Goal: Navigation & Orientation: Find specific page/section

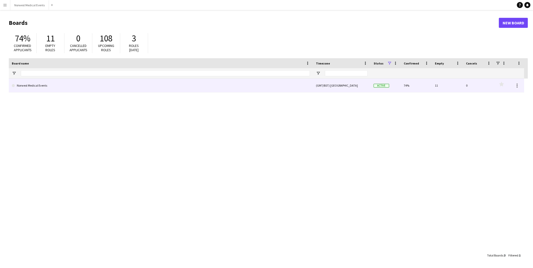
click at [259, 91] on link "Norwest Medical Events" at bounding box center [161, 85] width 298 height 14
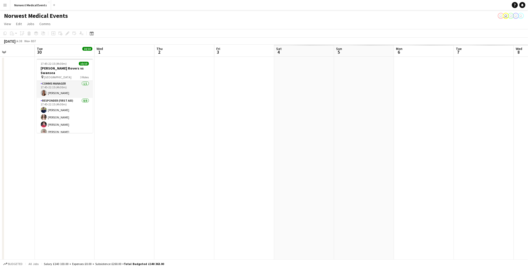
click at [59, 121] on app-calendar-viewport "Thu 25 Fri 26 Sat 27 8/8 1 Job Sun 28 8/8 1 Job Mon 29 Tue 30 10/10 1 Job Wed 1…" at bounding box center [264, 182] width 528 height 274
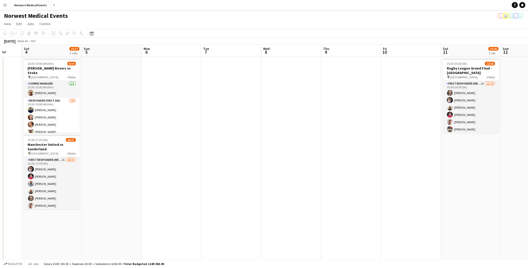
scroll to position [0, 157]
drag, startPoint x: 457, startPoint y: 232, endPoint x: 214, endPoint y: 212, distance: 243.8
click at [214, 121] on app-calendar-viewport "Wed 1 Thu 2 Fri 3 Sat 4 35/37 2 Jobs Sun 5 Mon 6 Tue 7 Wed 8 Thu 9 Fri 10 Sat 1…" at bounding box center [264, 182] width 528 height 274
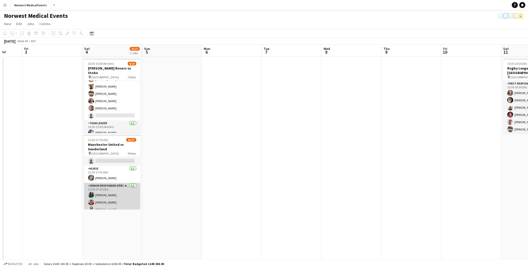
scroll to position [84, 0]
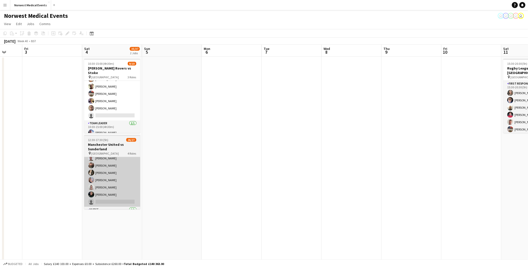
click at [117, 121] on app-card-role "First Responder (Medical) 1A 18/19 12:30-17:30 (5h) Phil Brown Mark Smith Samue…" at bounding box center [112, 133] width 56 height 148
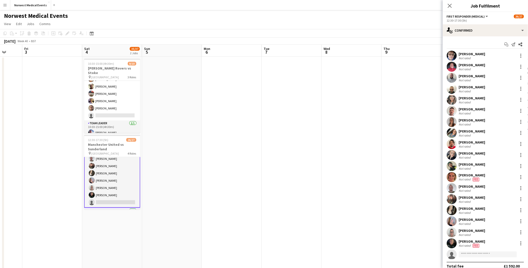
scroll to position [99, 0]
click at [259, 121] on div at bounding box center [521, 243] width 6 height 6
click at [259, 121] on span "Edit fee" at bounding box center [493, 174] width 14 height 4
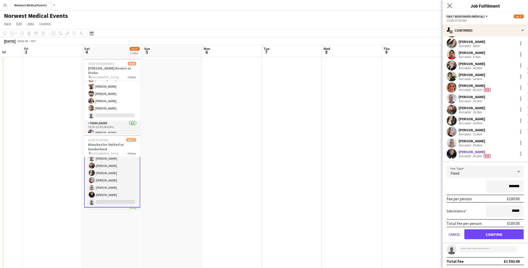
click at [259, 6] on app-icon "Close pop-in" at bounding box center [450, 5] width 7 height 7
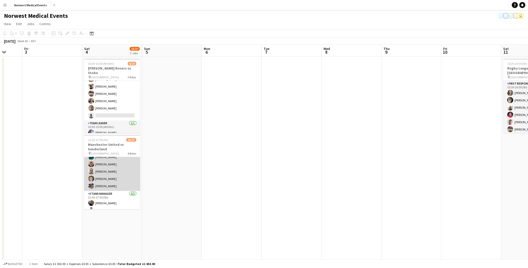
scroll to position [184, 0]
click at [110, 121] on app-card-role "Senior Responder (FREC 4 or Above) 5/5 12:30-17:30 (5h) Chloe Webster Jack Dunn…" at bounding box center [112, 162] width 56 height 46
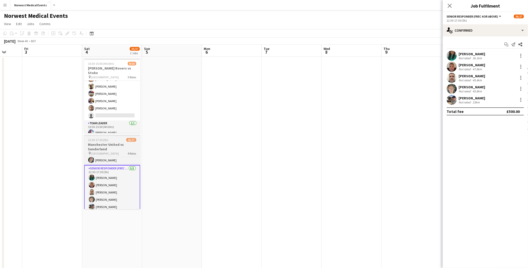
scroll to position [166, 0]
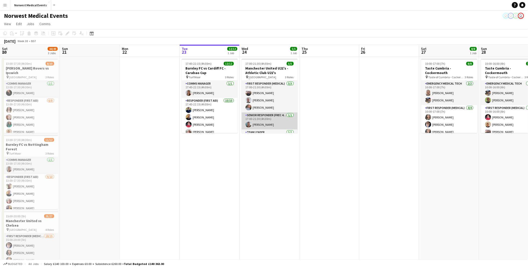
scroll to position [0, 120]
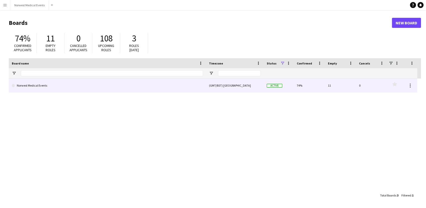
click at [130, 83] on link "Norwest Medical Events" at bounding box center [107, 85] width 191 height 14
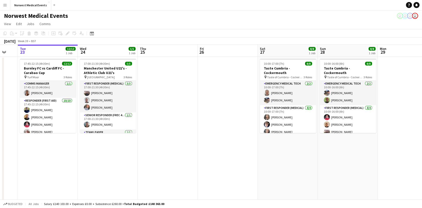
scroll to position [0, 208]
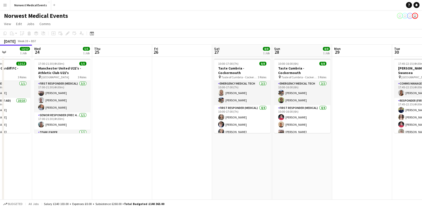
drag, startPoint x: 333, startPoint y: 155, endPoint x: 245, endPoint y: 142, distance: 89.5
click at [245, 142] on app-calendar-viewport "Sat 20 44/49 3 Jobs Sun 21 Mon 22 Tue 23 12/12 1 Job Wed 24 5/5 1 Job Thu 25 Fr…" at bounding box center [211, 182] width 422 height 274
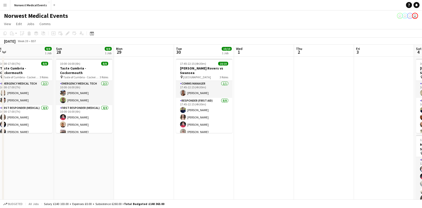
drag, startPoint x: 339, startPoint y: 99, endPoint x: 116, endPoint y: 110, distance: 222.4
click at [116, 110] on app-calendar-viewport "Wed 24 5/5 1 Job Thu 25 Fri 26 Sat 27 8/8 1 Job Sun 28 8/8 1 Job Mon 29 Tue 30 …" at bounding box center [211, 182] width 422 height 274
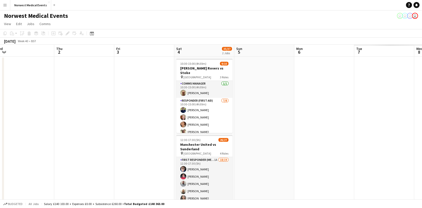
drag, startPoint x: 353, startPoint y: 108, endPoint x: 101, endPoint y: 112, distance: 252.1
click at [102, 111] on app-calendar-viewport "Sat 27 8/8 1 Job Sun 28 8/8 1 Job Mon 29 Tue 30 10/10 1 Job Wed 1 Thu 2 Fri 3 S…" at bounding box center [211, 182] width 422 height 274
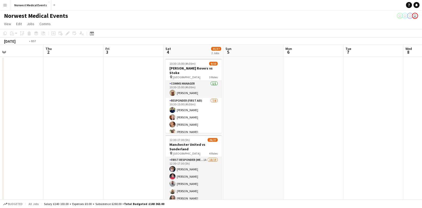
drag, startPoint x: 245, startPoint y: 126, endPoint x: 353, endPoint y: 126, distance: 108.3
click at [354, 126] on app-calendar-viewport "Mon 29 Tue 30 10/10 1 Job Wed 1 Thu 2 Fri 3 Sat 4 35/37 2 Jobs Sun 5 Mon 6 Tue …" at bounding box center [211, 182] width 422 height 274
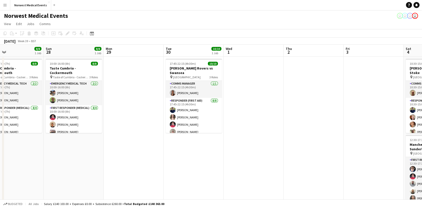
drag, startPoint x: 105, startPoint y: 145, endPoint x: 205, endPoint y: 145, distance: 99.8
click at [405, 160] on app-calendar-viewport "Thu 25 Fri 26 Sat 27 8/8 1 Job Sun 28 8/8 1 Job Mon 29 Tue 30 10/10 1 Job Wed 1…" at bounding box center [211, 182] width 422 height 274
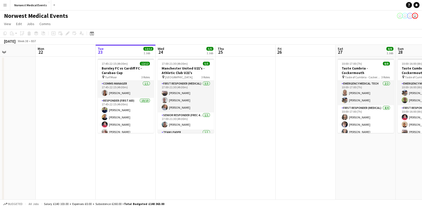
drag, startPoint x: 42, startPoint y: 126, endPoint x: 372, endPoint y: 125, distance: 330.3
click at [372, 125] on app-calendar-viewport "Fri 19 Sat 20 44/49 3 Jobs Sun 21 Mon 22 Tue 23 12/12 1 Job Wed 24 5/5 1 Job Th…" at bounding box center [211, 182] width 422 height 274
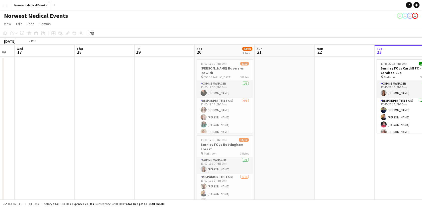
scroll to position [0, 130]
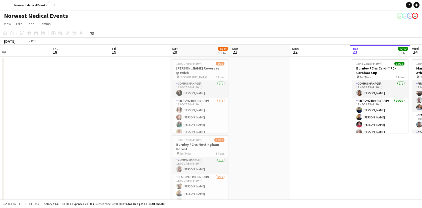
drag, startPoint x: 147, startPoint y: 105, endPoint x: 303, endPoint y: 88, distance: 156.4
click at [303, 88] on app-calendar-viewport "Mon 15 Tue 16 Wed 17 Thu 18 Fri 19 Sat 20 44/49 3 Jobs Sun 21 Mon 22 Tue 23 12/…" at bounding box center [211, 182] width 422 height 274
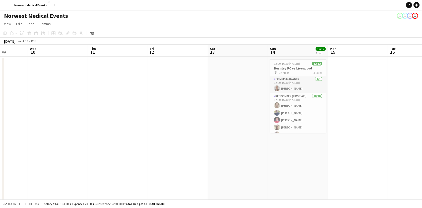
drag, startPoint x: 465, startPoint y: 110, endPoint x: 211, endPoint y: 115, distance: 254.8
click at [422, 111] on html "Menu Boards Boards Boards All jobs Status Workforce Workforce My Workforce Recr…" at bounding box center [211, 163] width 422 height 327
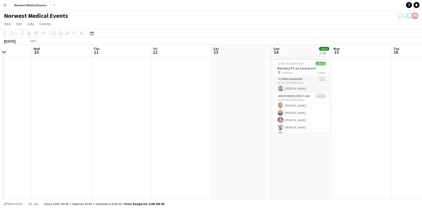
drag, startPoint x: 163, startPoint y: 116, endPoint x: 413, endPoint y: 139, distance: 251.6
click at [413, 139] on app-calendar-viewport "Sun 7 Mon 8 Tue 9 Wed 10 Thu 11 Fri 12 Sat 13 Sun 14 12/12 1 Job Mon 15 Tue 16 …" at bounding box center [211, 182] width 422 height 274
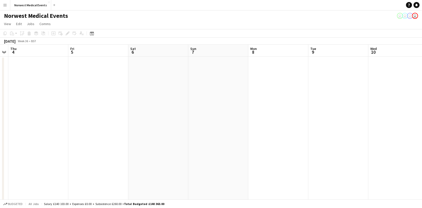
drag, startPoint x: 102, startPoint y: 113, endPoint x: 336, endPoint y: 113, distance: 234.0
click at [379, 113] on app-calendar-viewport "Tue 2 Wed 3 Thu 4 Fri 5 Sat 6 Sun 7 Mon 8 Tue 9 Wed 10 Thu 11 Fri 12 Sat 13 Sun…" at bounding box center [211, 182] width 422 height 274
drag, startPoint x: 372, startPoint y: 133, endPoint x: 410, endPoint y: 133, distance: 37.6
click at [410, 133] on app-calendar-viewport "Sat 30 34/36 2 Jobs Sun 31 Mon 1 Tue 2 Wed 3 Thu 4 Fri 5 Sat 6 Sun 7 Mon 8 Tue …" at bounding box center [211, 182] width 422 height 274
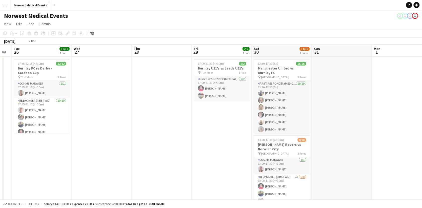
drag, startPoint x: 92, startPoint y: 133, endPoint x: 348, endPoint y: 163, distance: 258.2
click at [355, 163] on app-calendar-viewport "Sun 24 2/2 1 Job Mon 25 Tue 26 12/12 1 Job Wed 27 Thu 28 Fri 29 2/2 1 Job Sat 3…" at bounding box center [211, 182] width 422 height 274
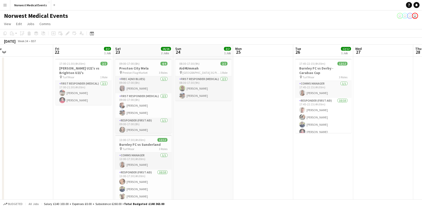
drag, startPoint x: 30, startPoint y: 145, endPoint x: 265, endPoint y: 145, distance: 235.2
click at [277, 145] on app-calendar-viewport "Tue 19 Wed 20 Thu 21 Fri 22 2/2 1 Job Sat 23 16/16 2 Jobs Sun 24 2/2 1 Job Mon …" at bounding box center [211, 182] width 422 height 274
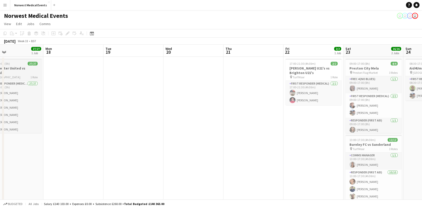
scroll to position [49, 0]
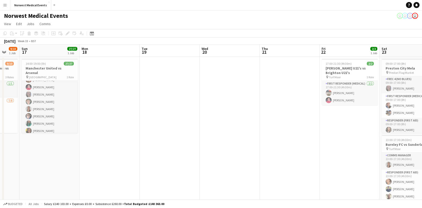
click at [336, 127] on app-calendar-viewport "Fri 15 Sat 16 9/10 1 Job Sun 17 27/27 1 Job Mon 18 Tue 19 Wed 20 Thu 21 Fri 22 …" at bounding box center [211, 182] width 422 height 274
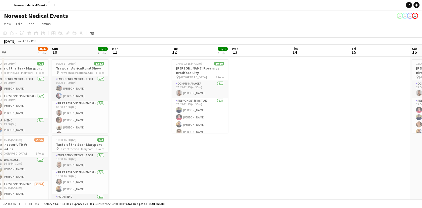
scroll to position [0, 124]
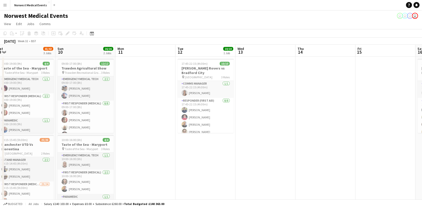
drag, startPoint x: 37, startPoint y: 112, endPoint x: 373, endPoint y: 145, distance: 337.5
click at [373, 145] on app-calendar-viewport "Thu 7 Fri 8 Sat 9 41/42 3 Jobs Sun 10 16/16 2 Jobs Mon 11 Tue 12 10/10 1 Job We…" at bounding box center [211, 182] width 422 height 274
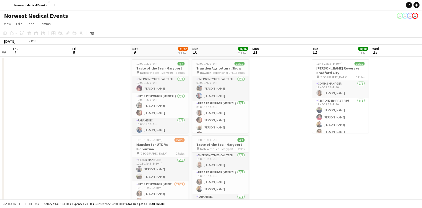
drag, startPoint x: 132, startPoint y: 118, endPoint x: 415, endPoint y: 139, distance: 282.9
click at [419, 139] on app-calendar-viewport "Tue 5 Wed 6 Thu 7 Fri 8 Sat 9 41/42 3 Jobs Sun 10 16/16 2 Jobs Mon 11 Tue 12 10…" at bounding box center [211, 182] width 422 height 274
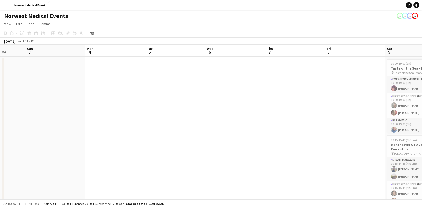
click at [64, 126] on app-calendar-viewport "Thu 31 Fri 1 Sat 2 Sun 3 Mon 4 Tue 5 Wed 6 Thu 7 Fri 8 Sat 9 41/42 3 Jobs Sun 1…" at bounding box center [211, 182] width 422 height 274
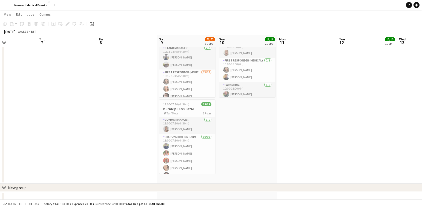
scroll to position [0, 248]
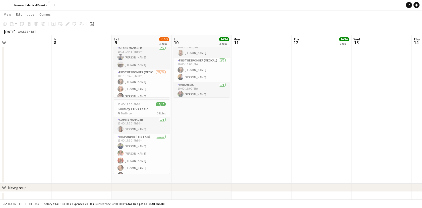
drag, startPoint x: 302, startPoint y: 135, endPoint x: 34, endPoint y: 110, distance: 269.2
click at [34, 110] on app-calendar-viewport "Sun 3 Mon 4 Tue 5 Wed 6 Thu 7 Fri 8 Sat 9 41/42 3 Jobs Sun 10 16/16 2 Jobs Mon …" at bounding box center [211, 57] width 422 height 298
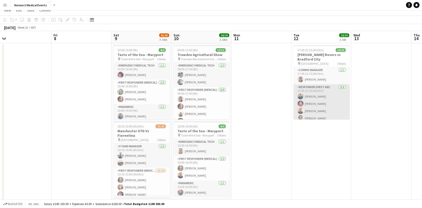
scroll to position [0, 0]
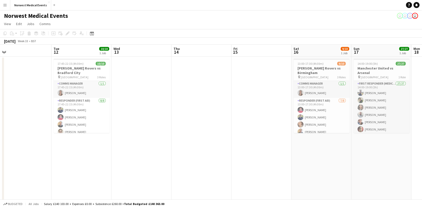
drag, startPoint x: 403, startPoint y: 144, endPoint x: 163, endPoint y: 147, distance: 239.8
click at [163, 147] on app-calendar-viewport "Thu 7 Fri 8 Sat 9 41/42 3 Jobs Sun 10 16/16 2 Jobs Mon 11 Tue 12 10/10 1 Job We…" at bounding box center [211, 182] width 422 height 274
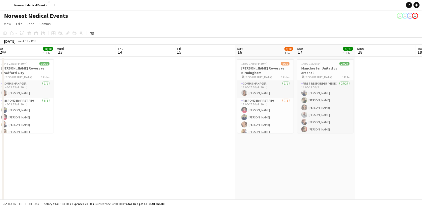
scroll to position [0, 192]
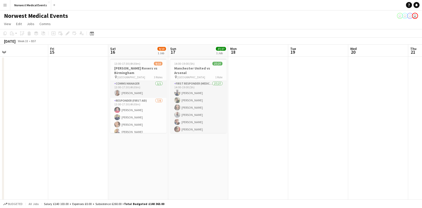
drag, startPoint x: 333, startPoint y: 167, endPoint x: 150, endPoint y: 158, distance: 183.3
click at [150, 158] on app-calendar-viewport "Mon 11 Tue 12 10/10 1 Job Wed 13 Thu 14 Fri 15 Sat 16 9/10 1 Job Sun 17 27/27 1…" at bounding box center [211, 182] width 422 height 274
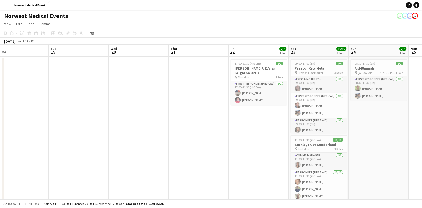
drag, startPoint x: 203, startPoint y: 139, endPoint x: 99, endPoint y: 139, distance: 104.1
click at [99, 139] on app-calendar-viewport "Fri 15 Sat 16 9/10 1 Job Sun 17 27/27 1 Job Mon 18 Tue 19 Wed 20 Thu 21 Fri 22 …" at bounding box center [211, 182] width 422 height 274
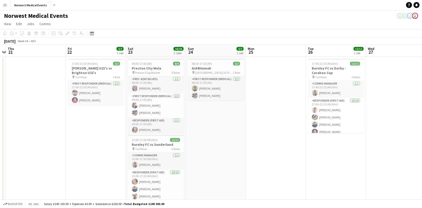
drag, startPoint x: 95, startPoint y: 144, endPoint x: 82, endPoint y: 142, distance: 12.9
click at [82, 142] on app-calendar-viewport "Sun 17 27/27 1 Job Mon 18 Tue 19 Wed 20 Thu 21 Fri 22 2/2 1 Job Sat 23 16/16 2 …" at bounding box center [211, 182] width 422 height 274
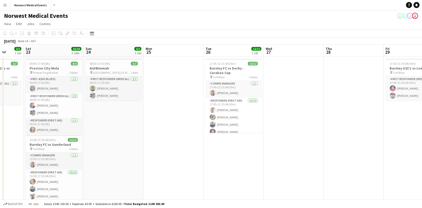
scroll to position [0, 193]
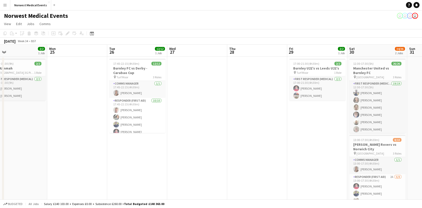
drag, startPoint x: 347, startPoint y: 143, endPoint x: 150, endPoint y: 152, distance: 196.3
click at [150, 152] on app-calendar-viewport "Thu 21 Fri 22 2/2 1 Job Sat 23 16/16 2 Jobs Sun 24 2/2 1 Job Mon 25 Tue 26 12/1…" at bounding box center [211, 182] width 422 height 274
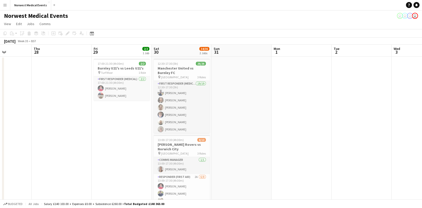
scroll to position [0, 170]
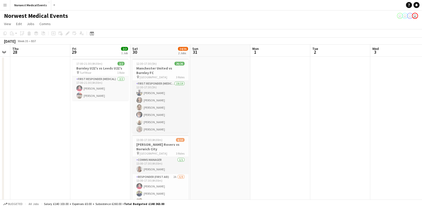
drag, startPoint x: 311, startPoint y: 153, endPoint x: 115, endPoint y: 151, distance: 196.4
click at [115, 151] on app-calendar-viewport "Mon 25 Tue 26 12/12 1 Job Wed 27 Thu 28 Fri 29 2/2 1 Job Sat 30 34/36 2 Jobs Su…" at bounding box center [211, 182] width 422 height 274
